Goal: Task Accomplishment & Management: Use online tool/utility

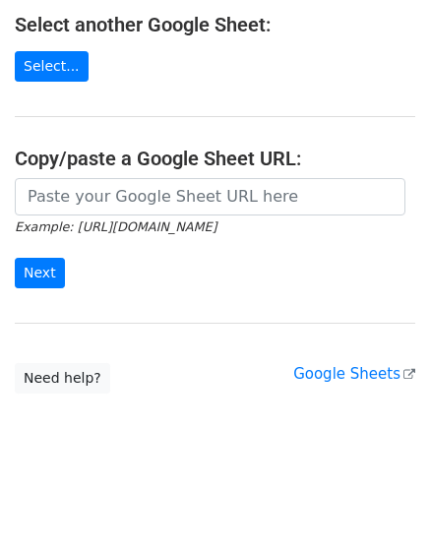
scroll to position [3, 0]
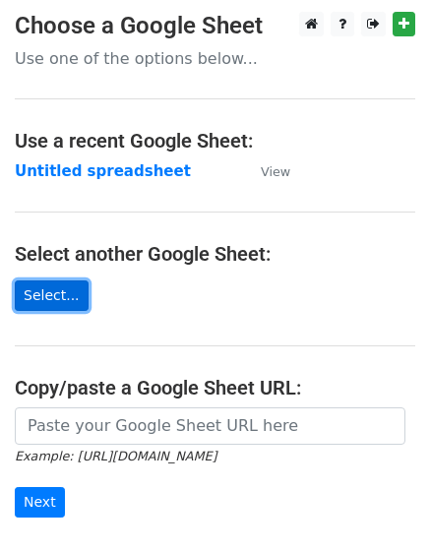
click at [56, 295] on link "Select..." at bounding box center [52, 295] width 74 height 30
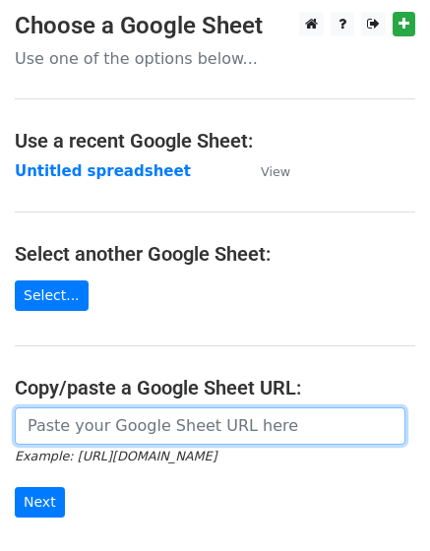
click at [124, 431] on input "url" at bounding box center [210, 425] width 391 height 37
paste input "https://docs.google.com/spreadsheets/d/1L_GwT1D9t6E44N8oIWe8WBVIgCYUE61CKrQ3yDT…"
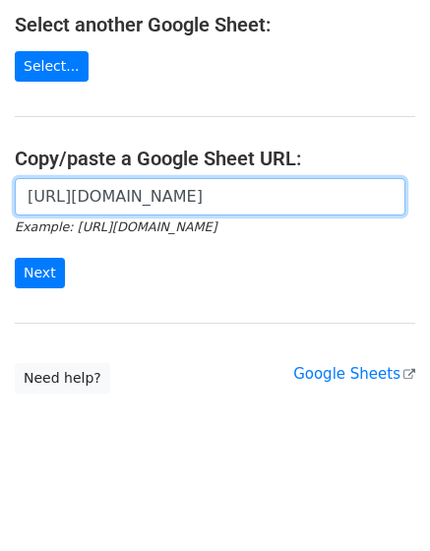
type input "https://docs.google.com/spreadsheets/d/1L_GwT1D9t6E44N8oIWe8WBVIgCYUE61CKrQ3yDT…"
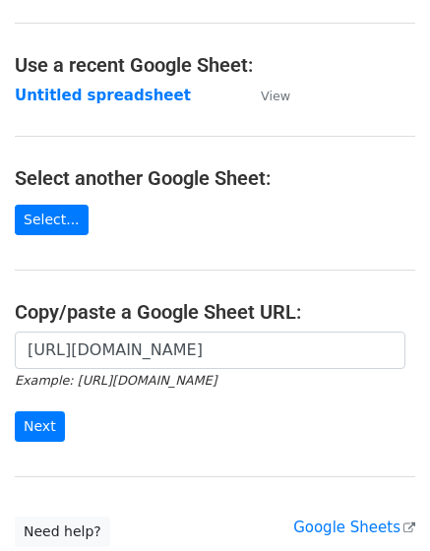
scroll to position [0, 0]
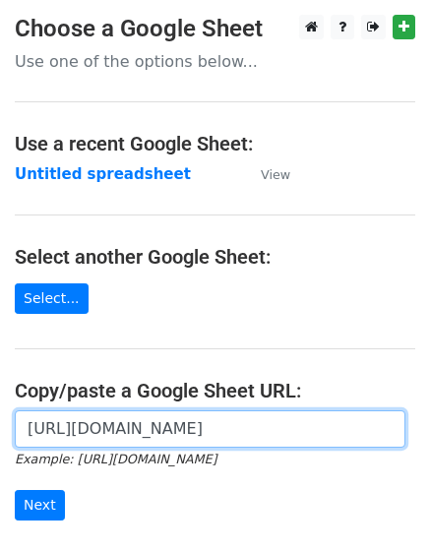
click at [216, 433] on input "https://docs.google.com/spreadsheets/d/1L_GwT1D9t6E44N8oIWe8WBVIgCYUE61CKrQ3yDT…" at bounding box center [210, 428] width 391 height 37
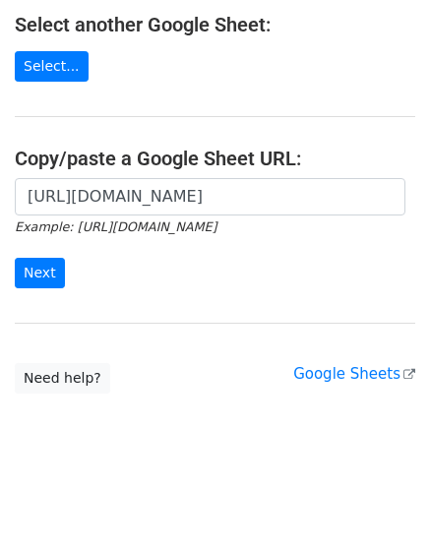
click at [258, 317] on main "Choose a Google Sheet Use one of the options below... Use a recent Google Sheet…" at bounding box center [215, 88] width 430 height 611
click at [46, 276] on input "Next" at bounding box center [40, 273] width 50 height 30
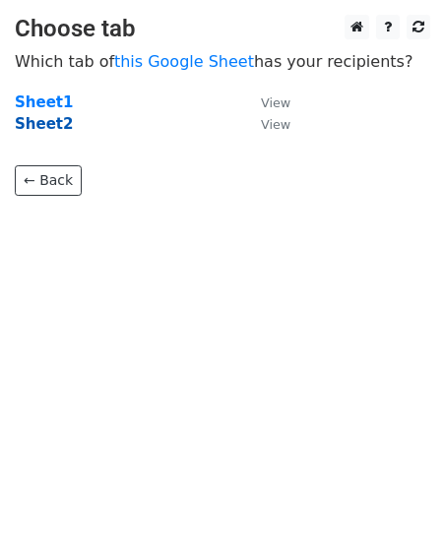
click at [36, 124] on strong "Sheet2" at bounding box center [44, 124] width 58 height 18
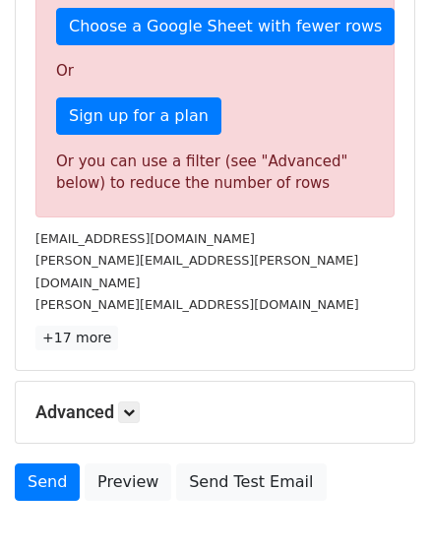
scroll to position [717, 0]
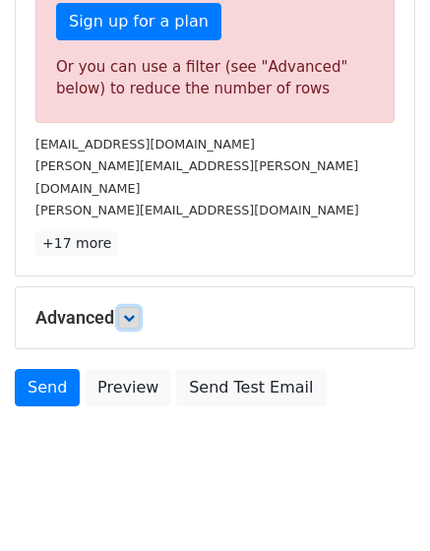
click at [131, 307] on link at bounding box center [129, 318] width 22 height 22
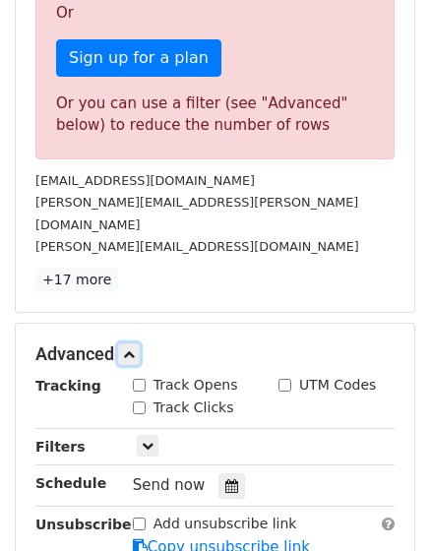
scroll to position [910, 0]
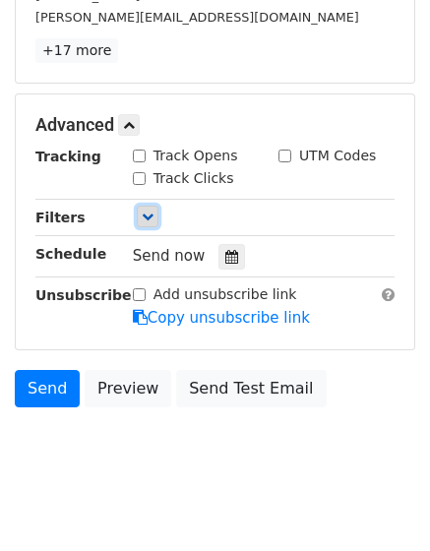
click at [144, 211] on icon at bounding box center [148, 217] width 12 height 12
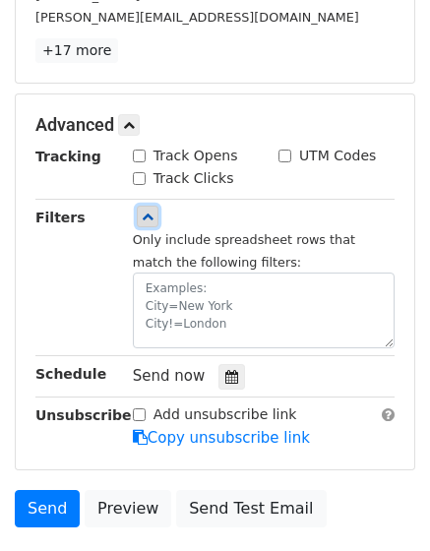
click at [152, 211] on icon at bounding box center [148, 217] width 12 height 12
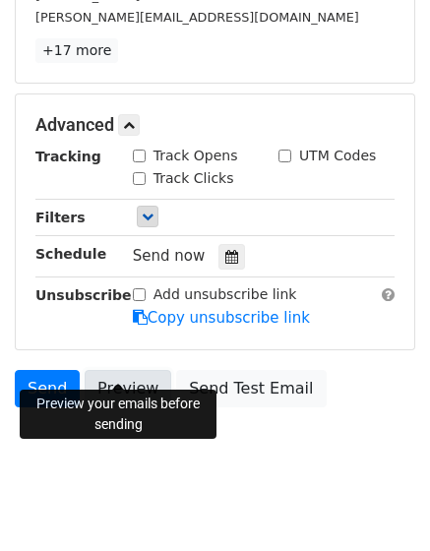
click at [124, 370] on link "Preview" at bounding box center [128, 388] width 87 height 37
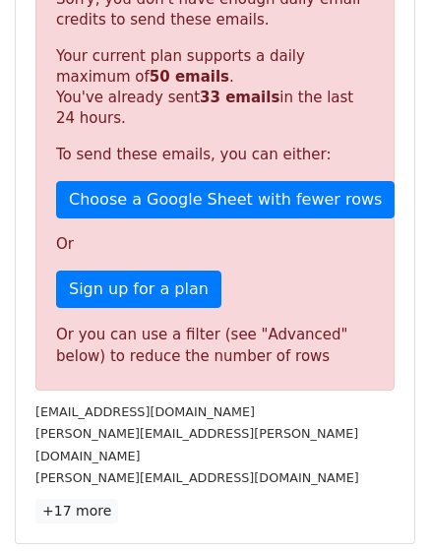
scroll to position [459, 0]
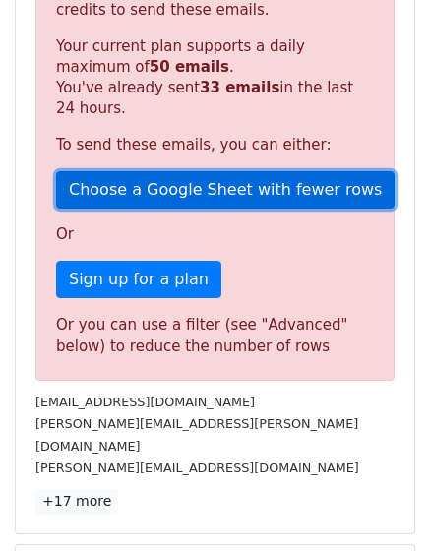
click at [278, 186] on link "Choose a Google Sheet with fewer rows" at bounding box center [225, 189] width 338 height 37
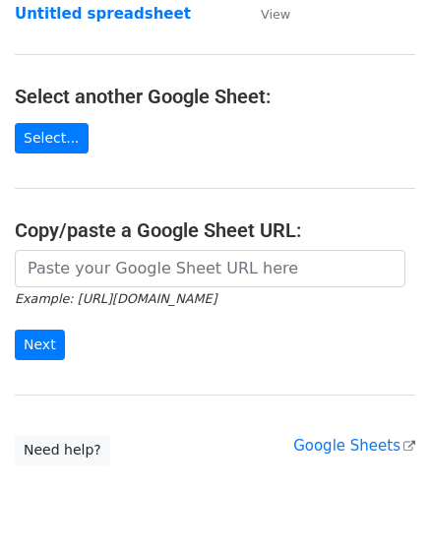
scroll to position [229, 0]
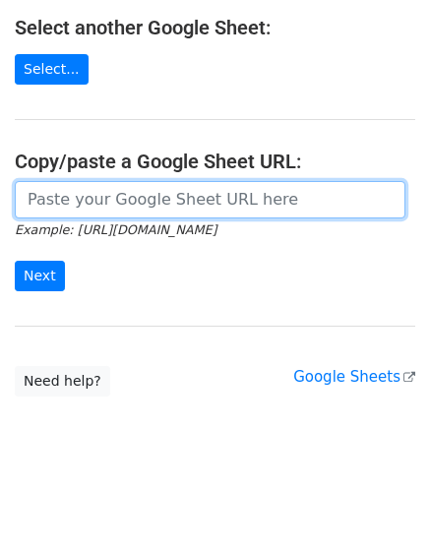
click at [145, 209] on input "url" at bounding box center [210, 199] width 391 height 37
paste input "[URL][DOMAIN_NAME]"
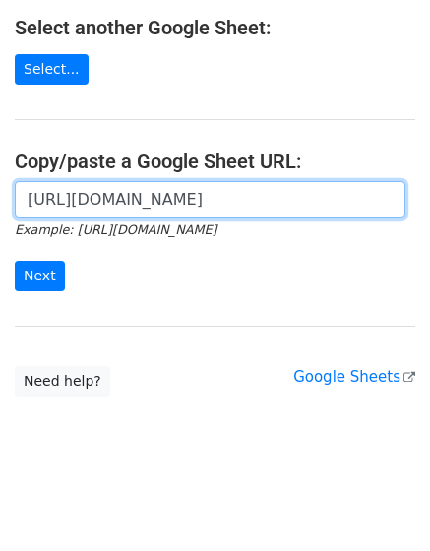
scroll to position [0, 600]
type input "[URL][DOMAIN_NAME]"
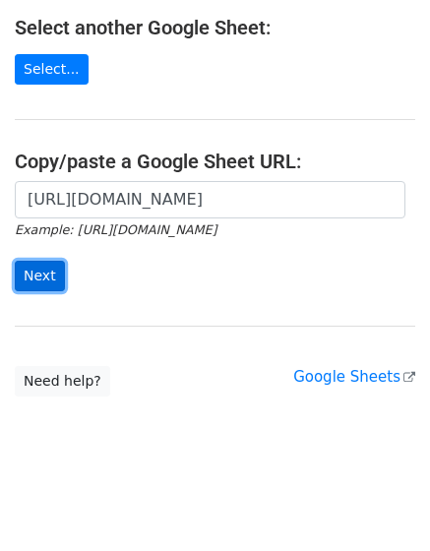
scroll to position [0, 0]
click at [23, 280] on input "Next" at bounding box center [40, 276] width 50 height 30
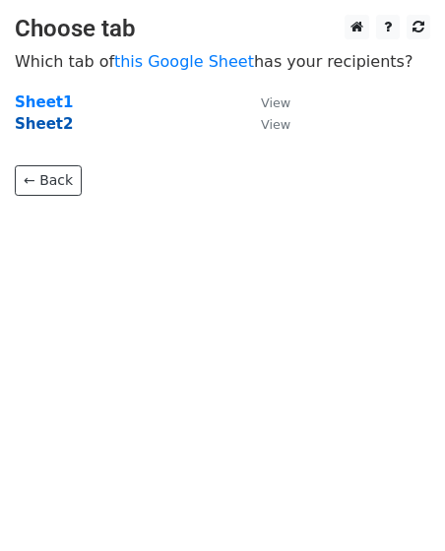
click at [48, 123] on strong "Sheet2" at bounding box center [44, 124] width 58 height 18
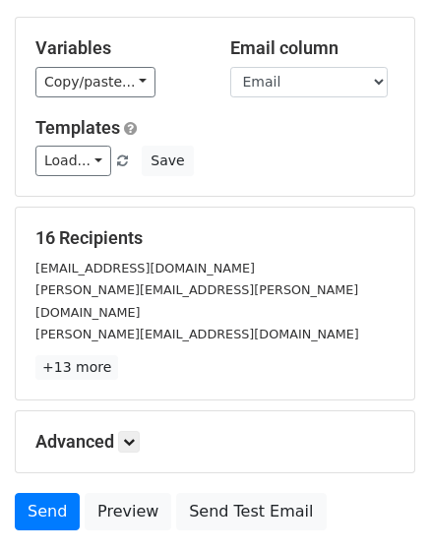
scroll to position [291, 0]
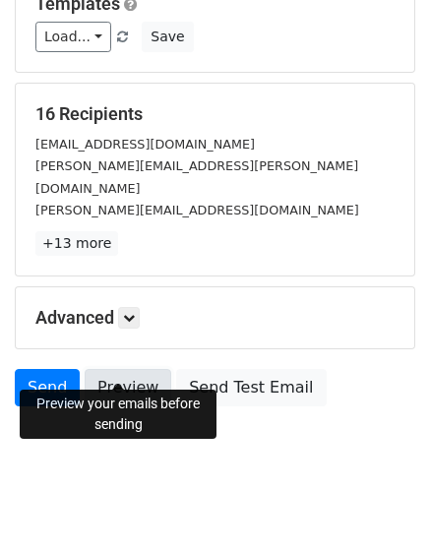
click at [117, 370] on link "Preview" at bounding box center [128, 387] width 87 height 37
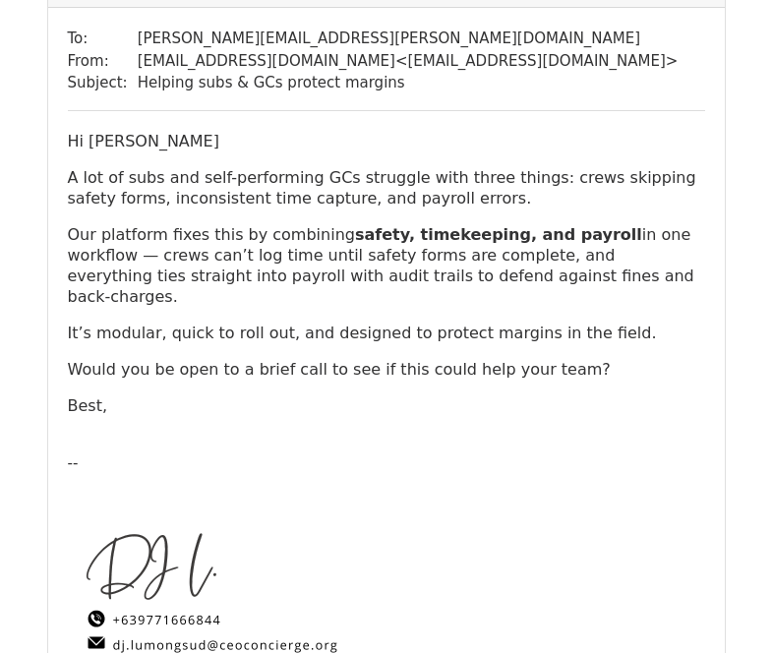
scroll to position [459, 0]
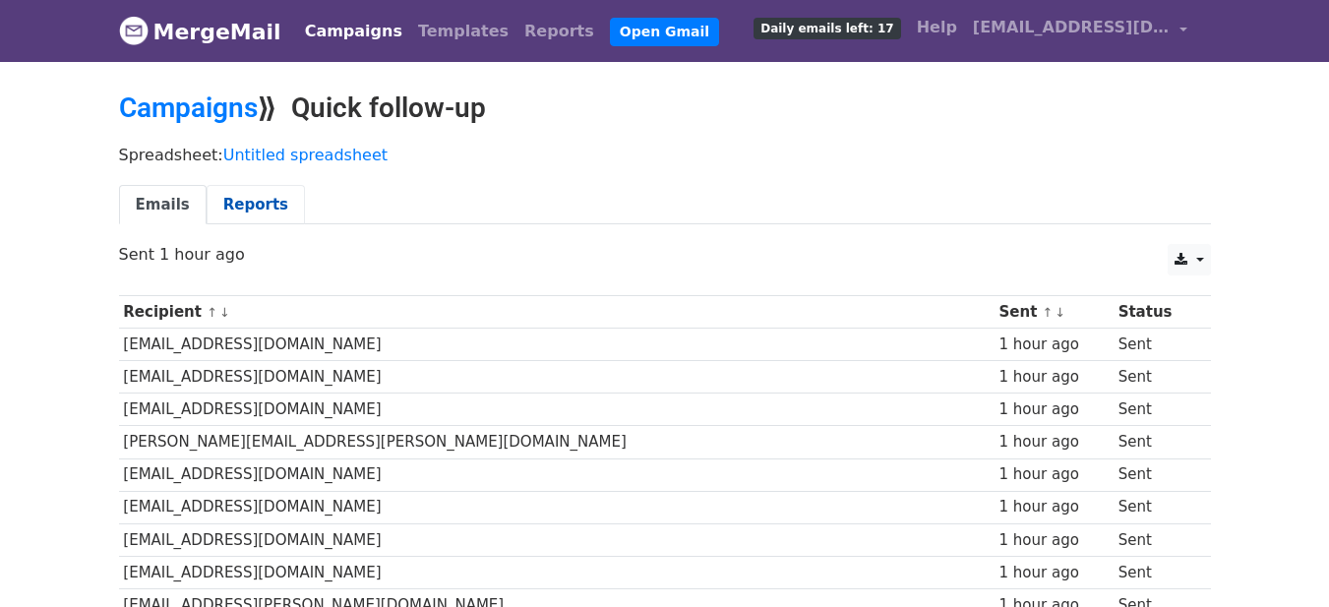
click at [263, 202] on link "Reports" at bounding box center [256, 205] width 98 height 40
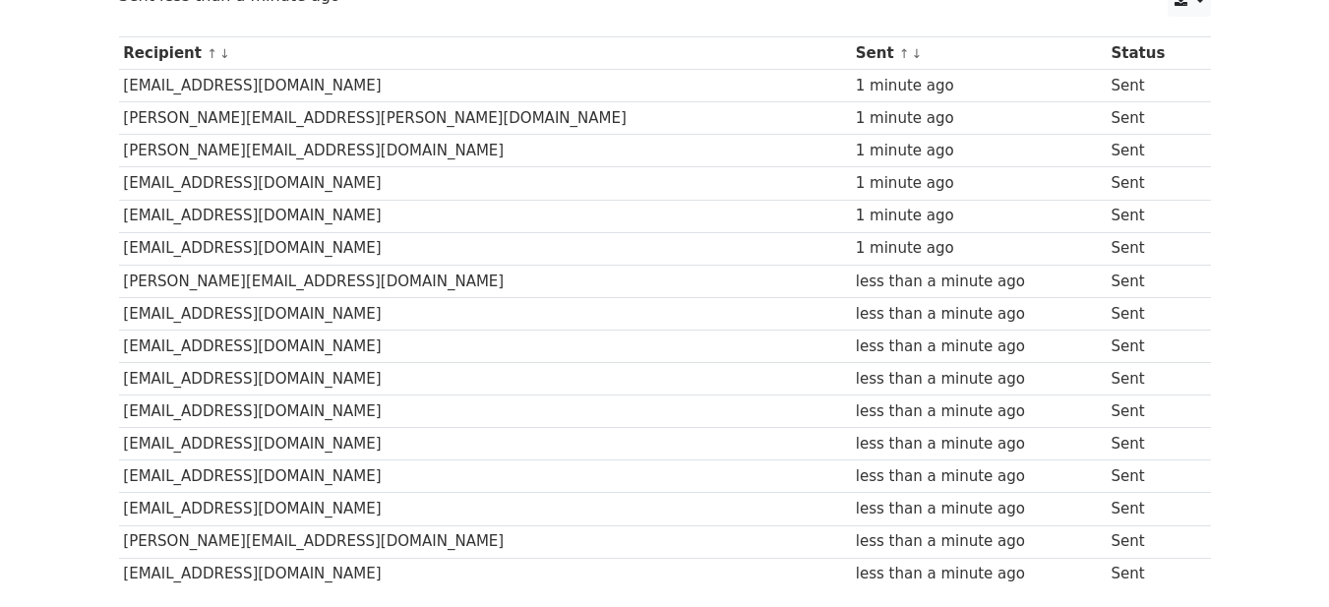
scroll to position [187, 0]
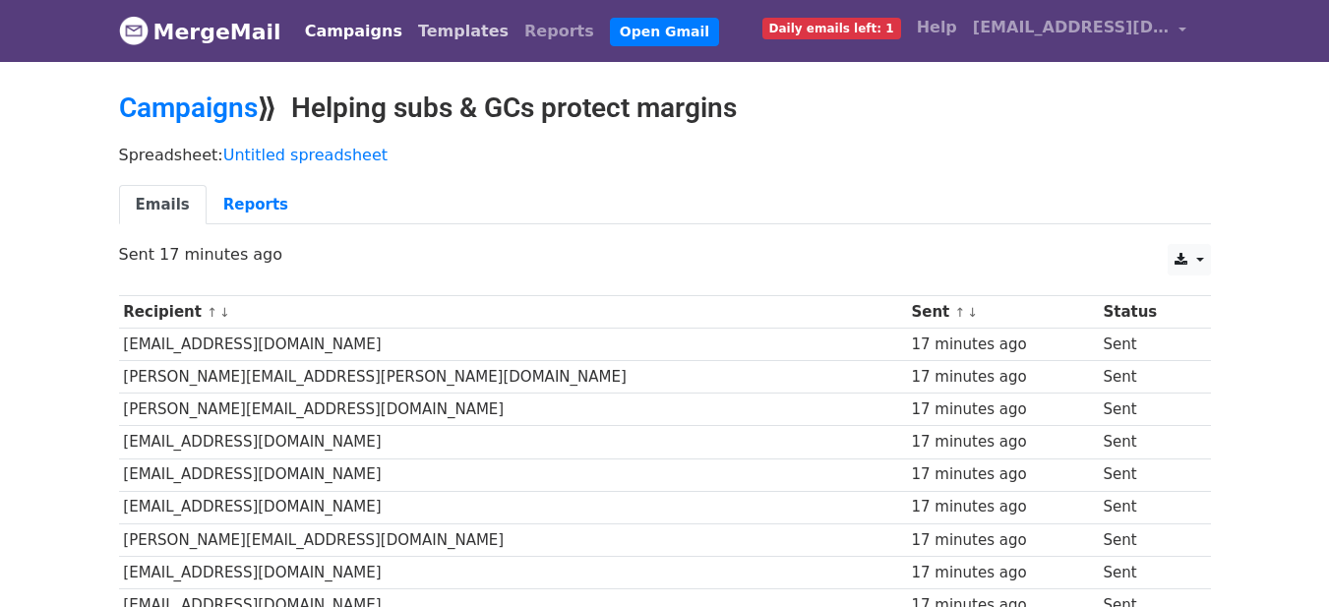
click at [410, 32] on link "Templates" at bounding box center [463, 31] width 106 height 39
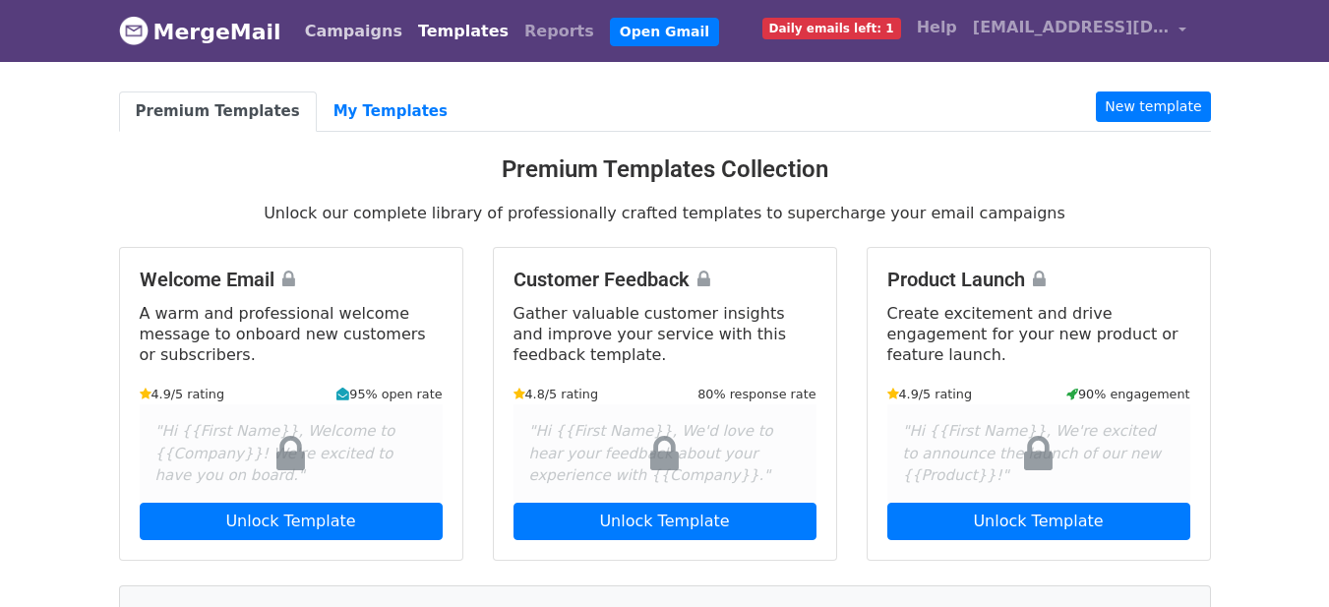
click at [335, 36] on link "Campaigns" at bounding box center [353, 31] width 113 height 39
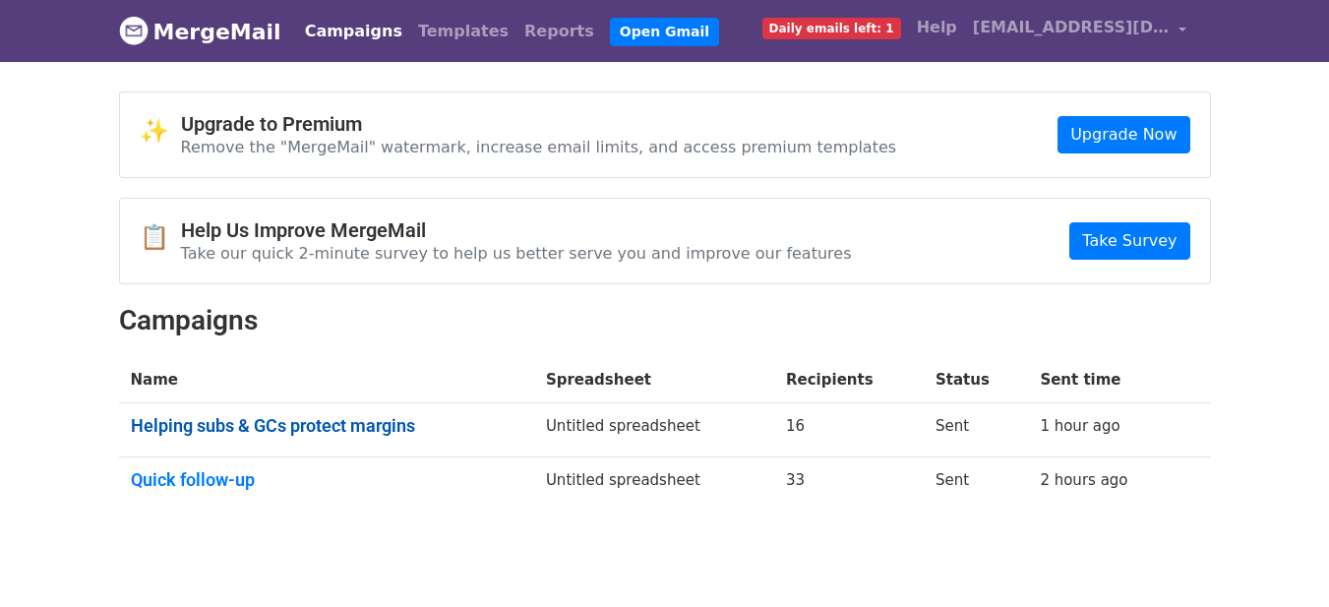
click at [359, 422] on link "Helping subs & GCs protect margins" at bounding box center [326, 426] width 391 height 22
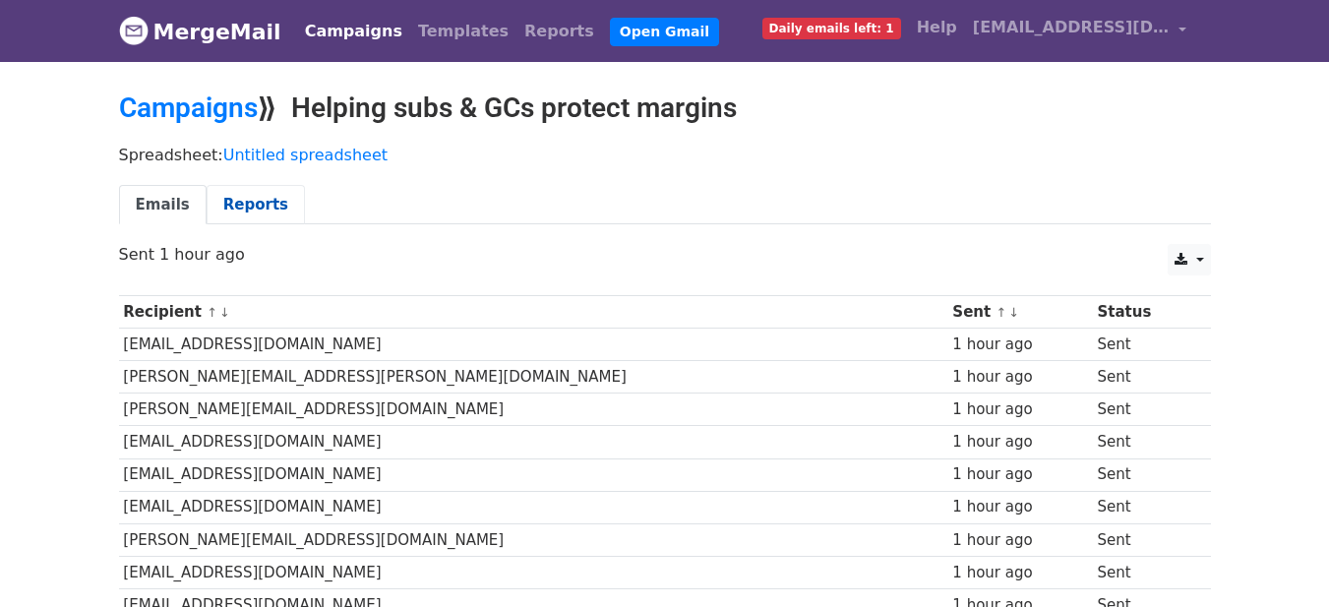
click at [261, 195] on link "Reports" at bounding box center [256, 205] width 98 height 40
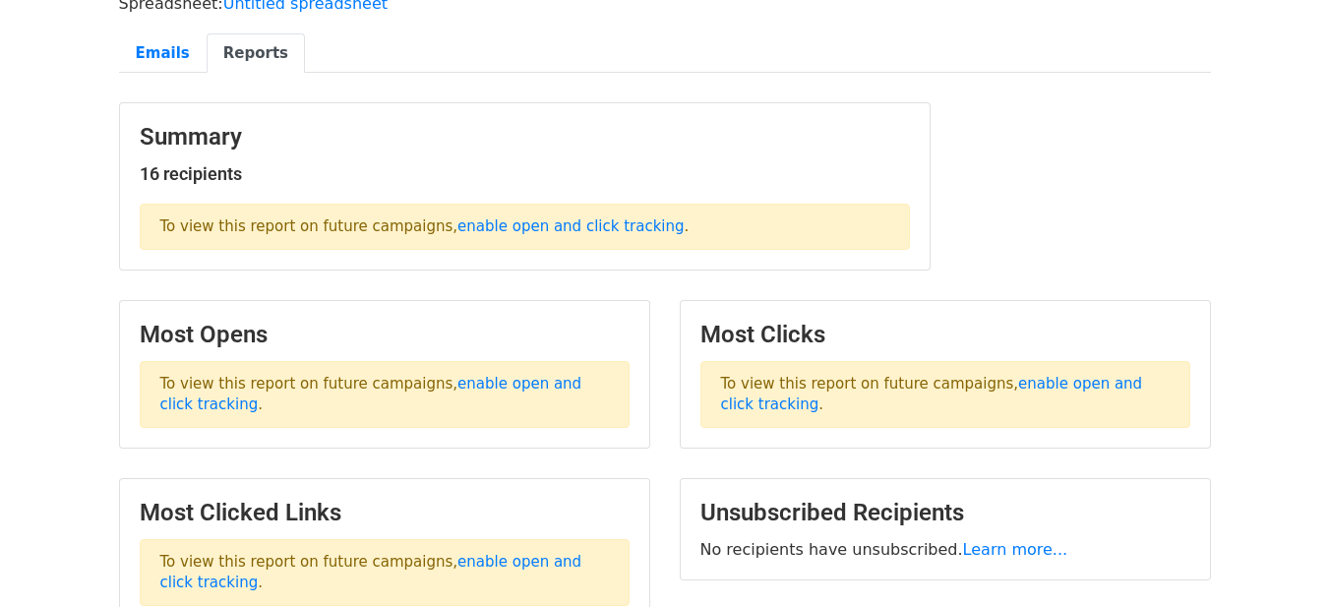
scroll to position [121, 0]
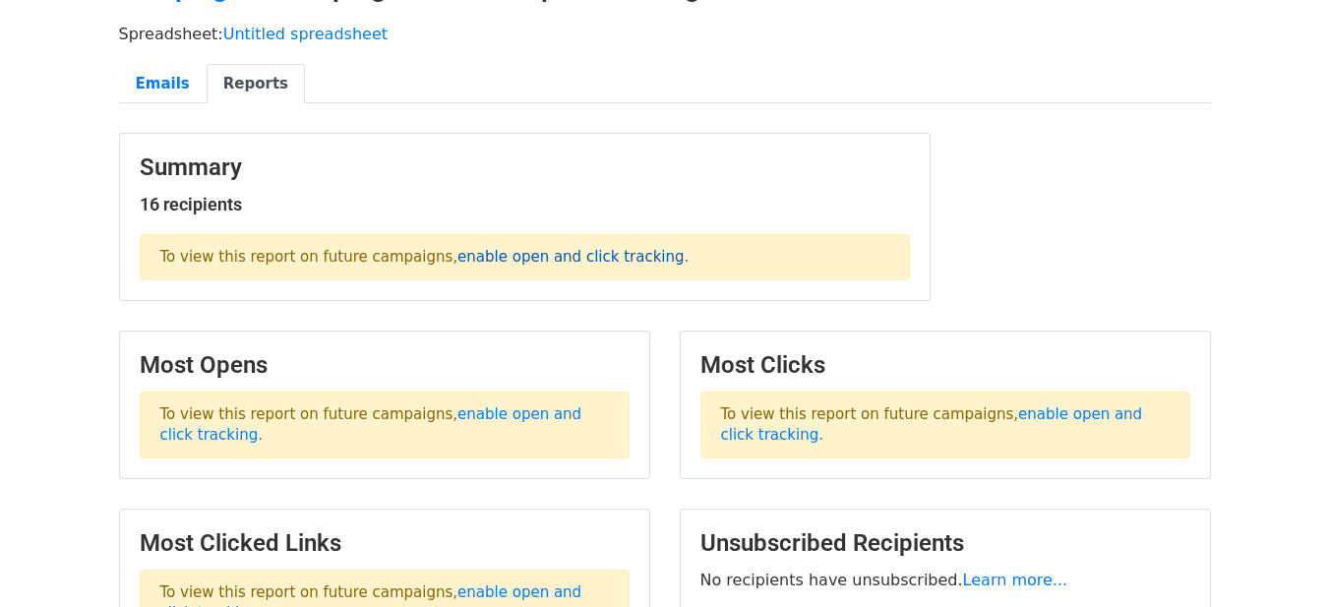
click at [557, 261] on link "enable open and click tracking" at bounding box center [570, 257] width 226 height 18
click at [166, 80] on link "Emails" at bounding box center [163, 84] width 88 height 40
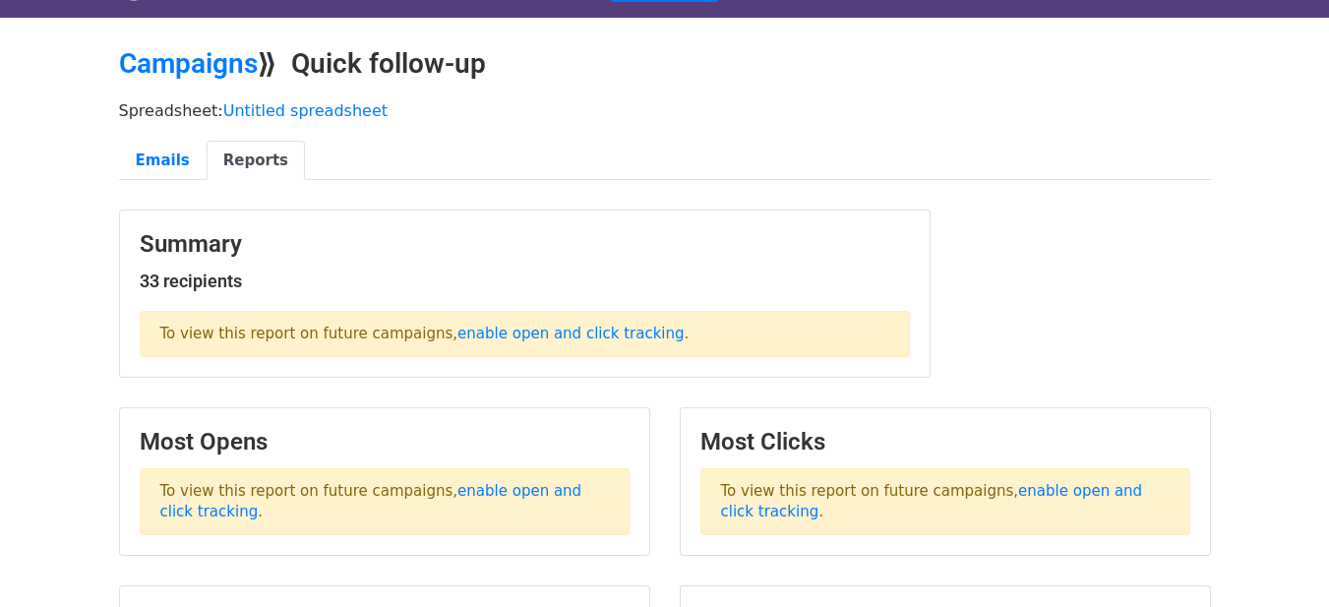
scroll to position [350, 0]
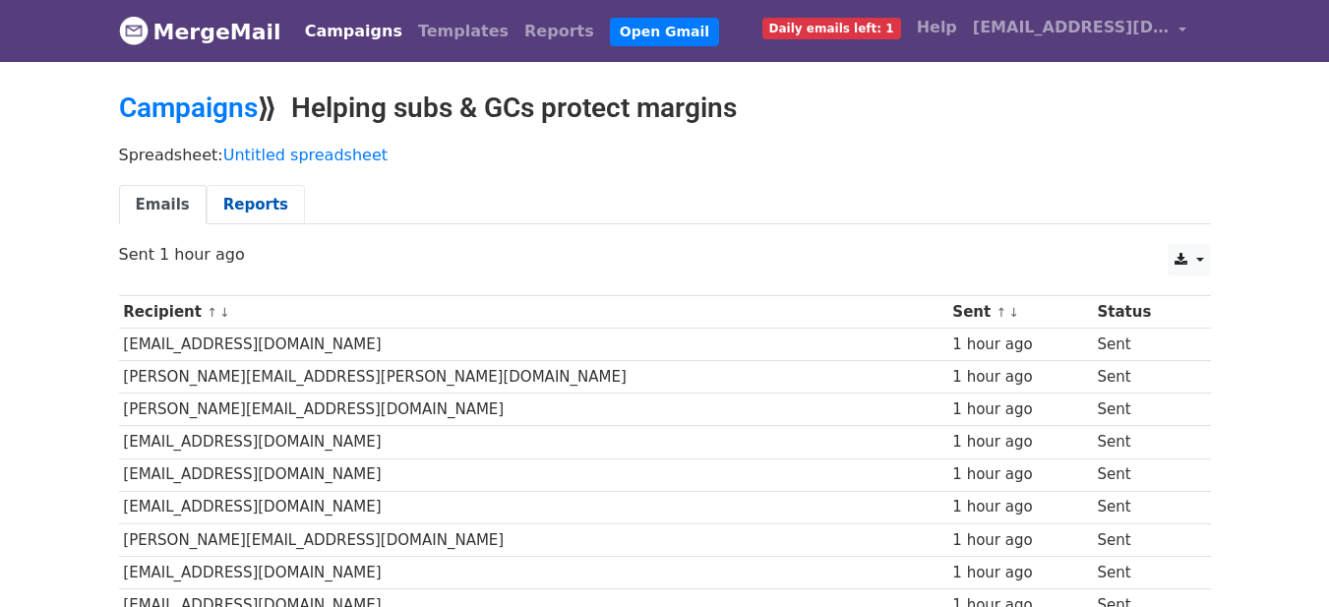
click at [249, 202] on link "Reports" at bounding box center [256, 205] width 98 height 40
